Goal: Task Accomplishment & Management: Manage account settings

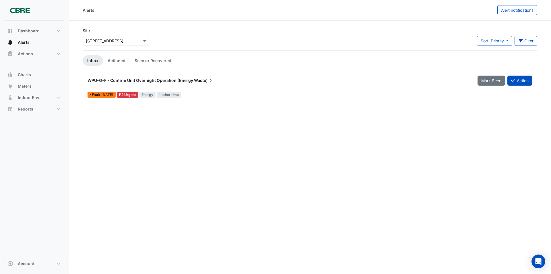
click at [162, 79] on span "WPU-G-F - Confirm Unit Overnight Operation (Energy" at bounding box center [140, 80] width 106 height 5
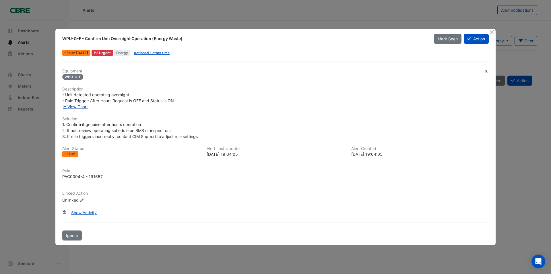
click at [85, 107] on link "View Chart" at bounding box center [75, 106] width 26 height 5
click at [445, 41] on span "Mark Seen" at bounding box center [447, 38] width 20 height 5
drag, startPoint x: 493, startPoint y: 32, endPoint x: 505, endPoint y: 43, distance: 16.4
click at [493, 32] on button "Close" at bounding box center [491, 32] width 6 height 6
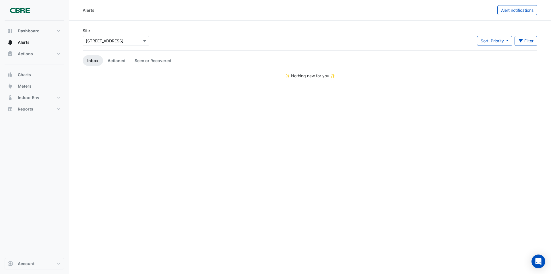
drag, startPoint x: 483, startPoint y: 111, endPoint x: 392, endPoint y: 120, distance: 91.9
click at [483, 111] on div "Alerts Alert notifications Site Select a Site × 6 Hassall Street Sort: Priority…" at bounding box center [310, 137] width 482 height 274
